Goal: Information Seeking & Learning: Learn about a topic

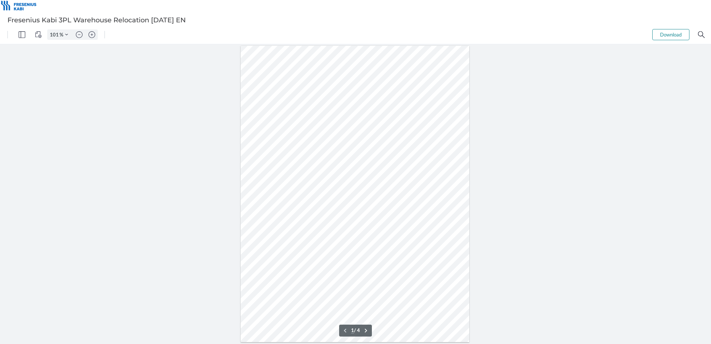
type input "126"
type input "1"
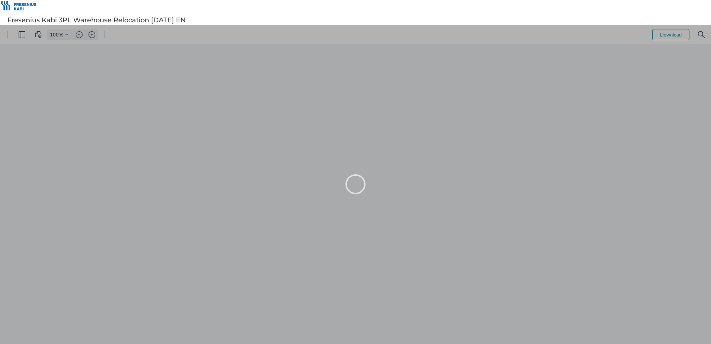
type input "101"
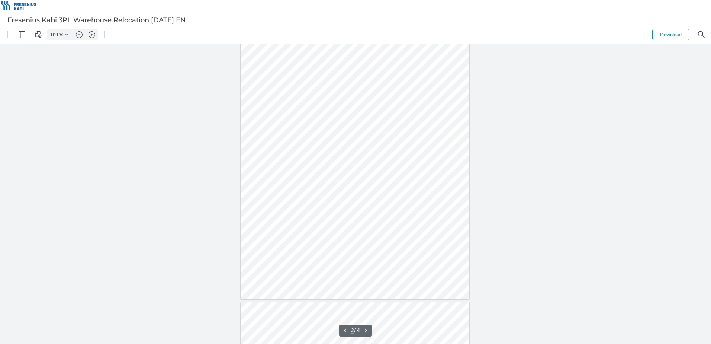
type input "3"
